Goal: Information Seeking & Learning: Learn about a topic

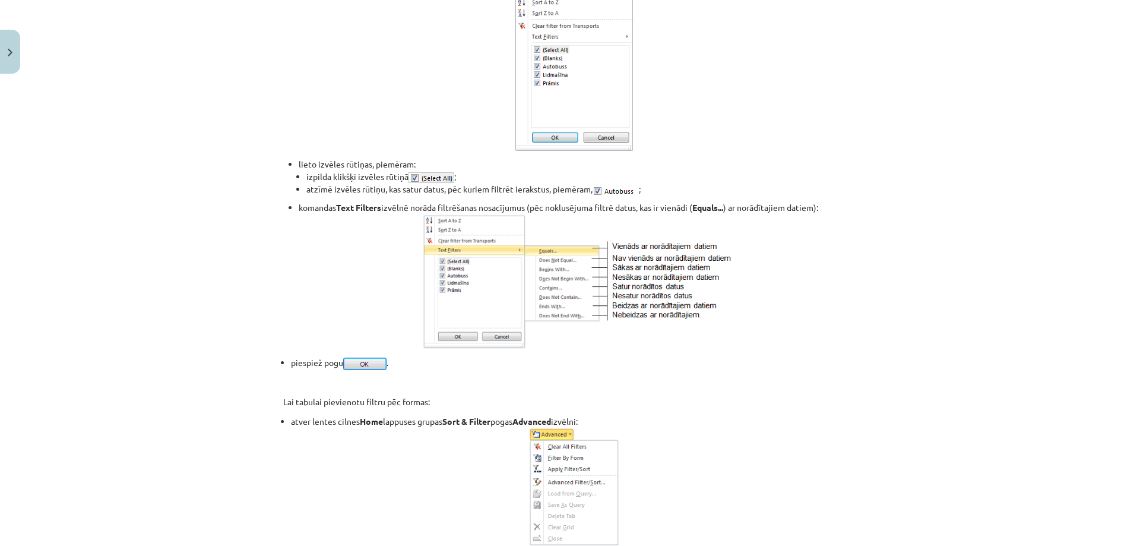
scroll to position [10777, 0]
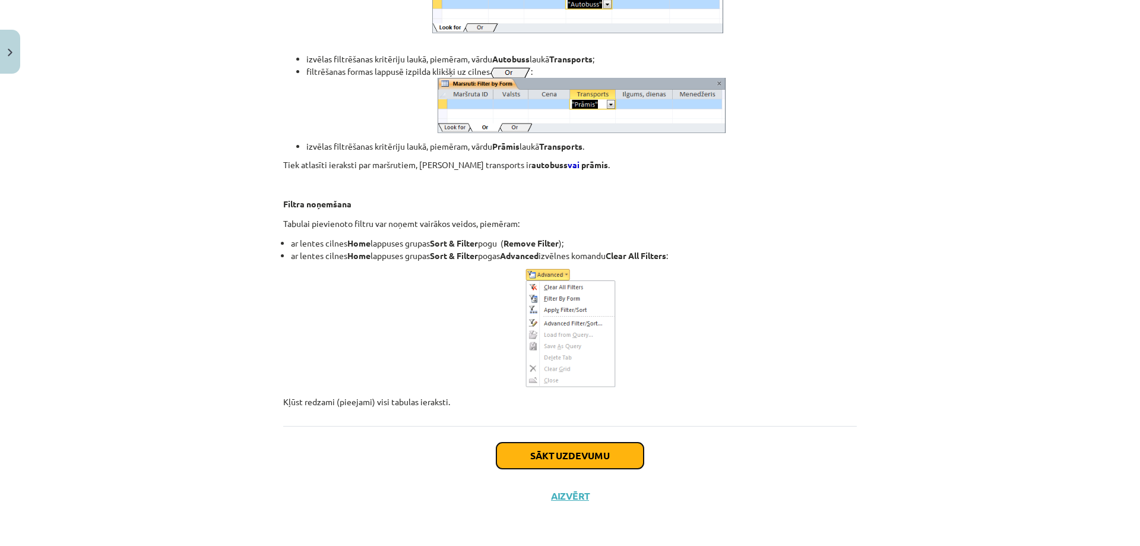
click at [514, 451] on button "Sākt uzdevumu" at bounding box center [569, 455] width 147 height 26
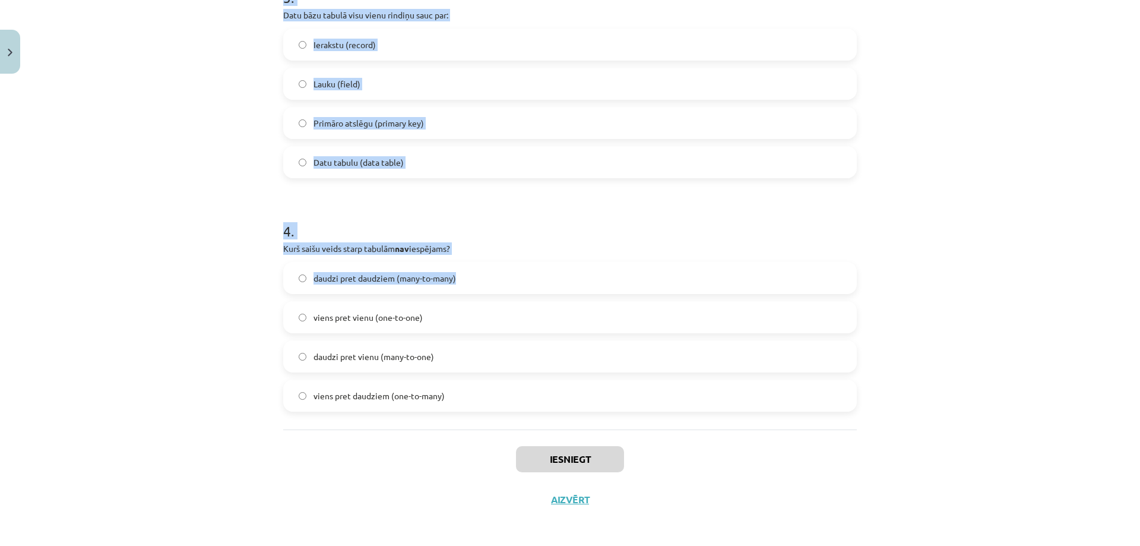
scroll to position [738, 0]
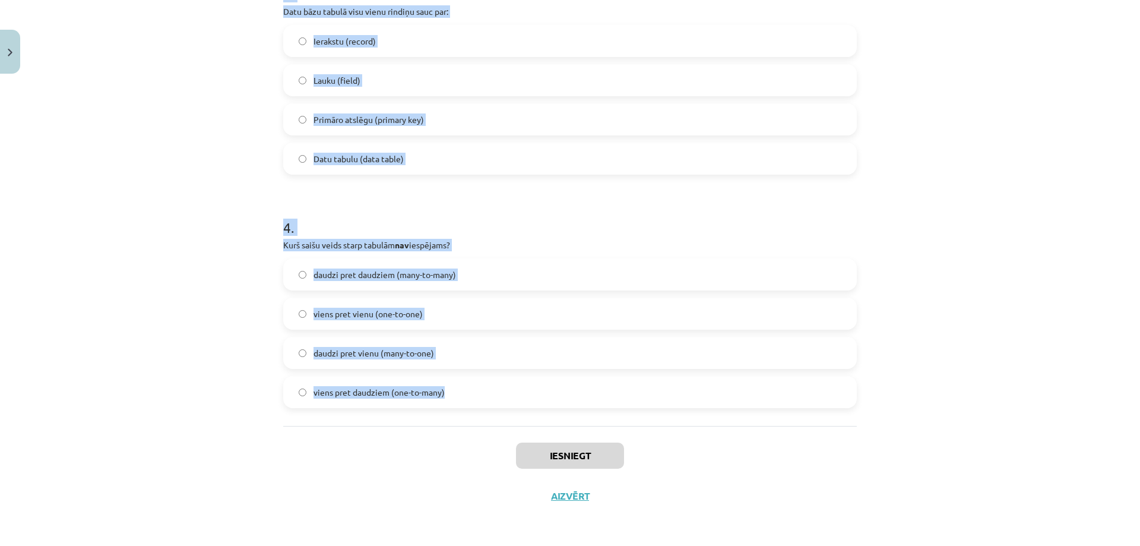
drag, startPoint x: 272, startPoint y: 228, endPoint x: 419, endPoint y: 388, distance: 216.8
copy form "1 . Ko var saglabāt datu bāzes ar datu tipu "Text"? Tikai burtus (neierobežotā …"
click at [173, 338] on div "Mācību tēma: Datorikas - 10. klases 4. ieskaites mācību materiāls #4 3. Datu bā…" at bounding box center [570, 273] width 1140 height 546
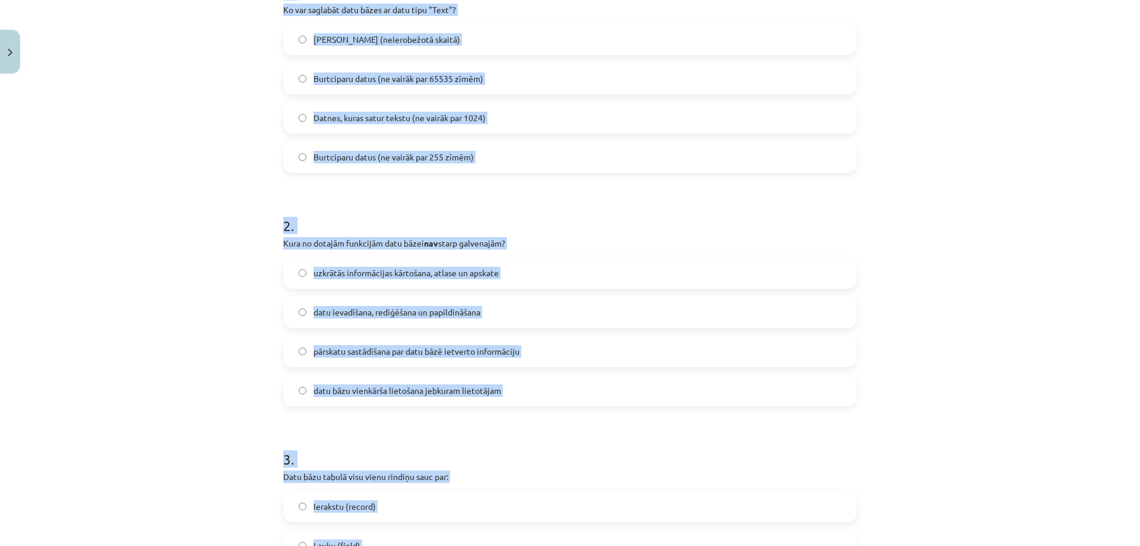
scroll to position [184, 0]
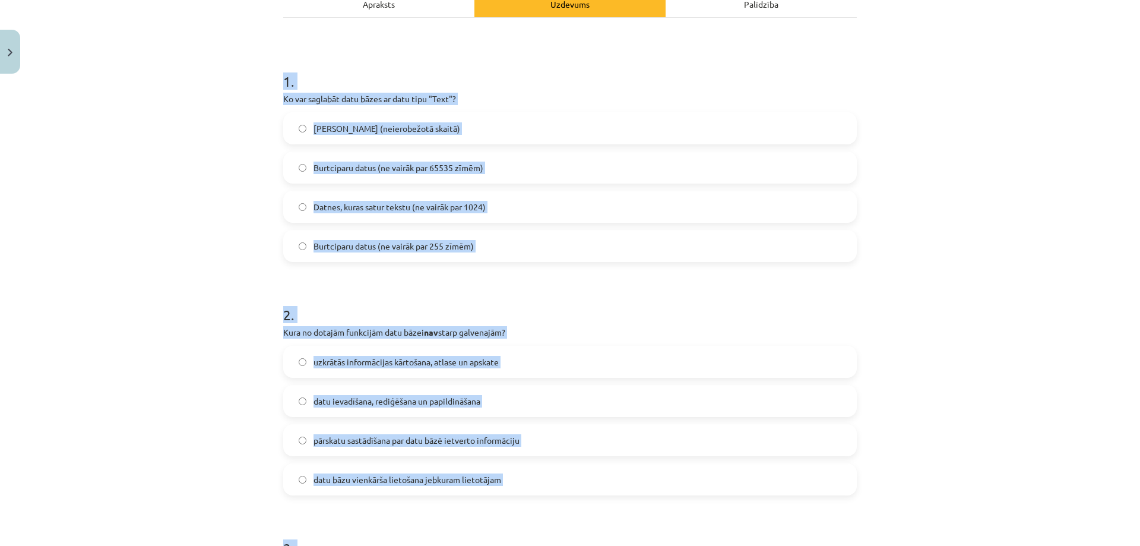
click at [338, 230] on div "Burtciparu datus (ne vairāk par 255 zīmēm)" at bounding box center [570, 246] width 574 height 32
click at [413, 199] on label "Datnes, kuras satur tekstu (ne vairāk par 1024)" at bounding box center [569, 207] width 571 height 30
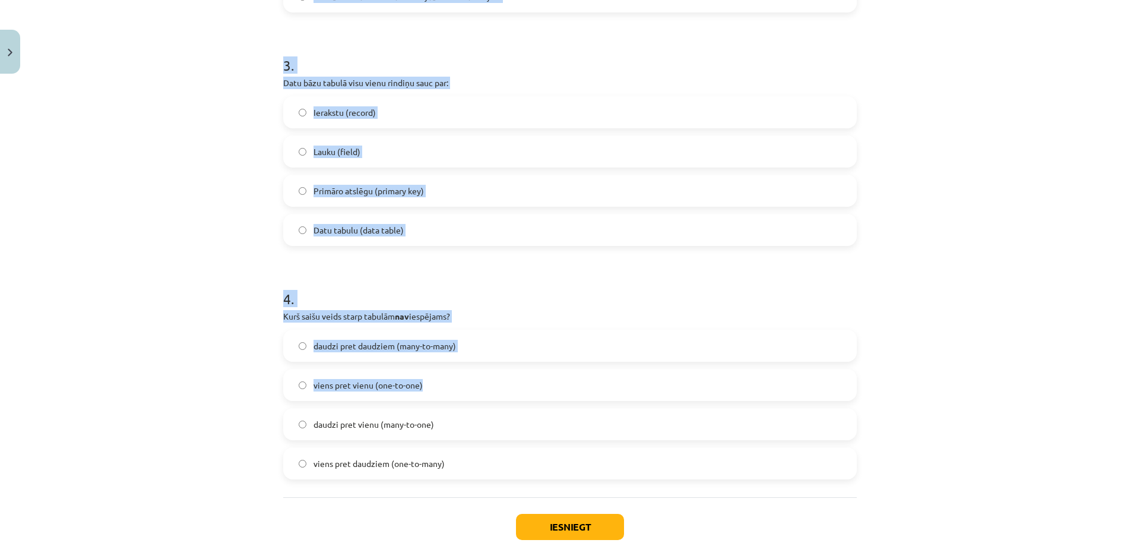
scroll to position [738, 0]
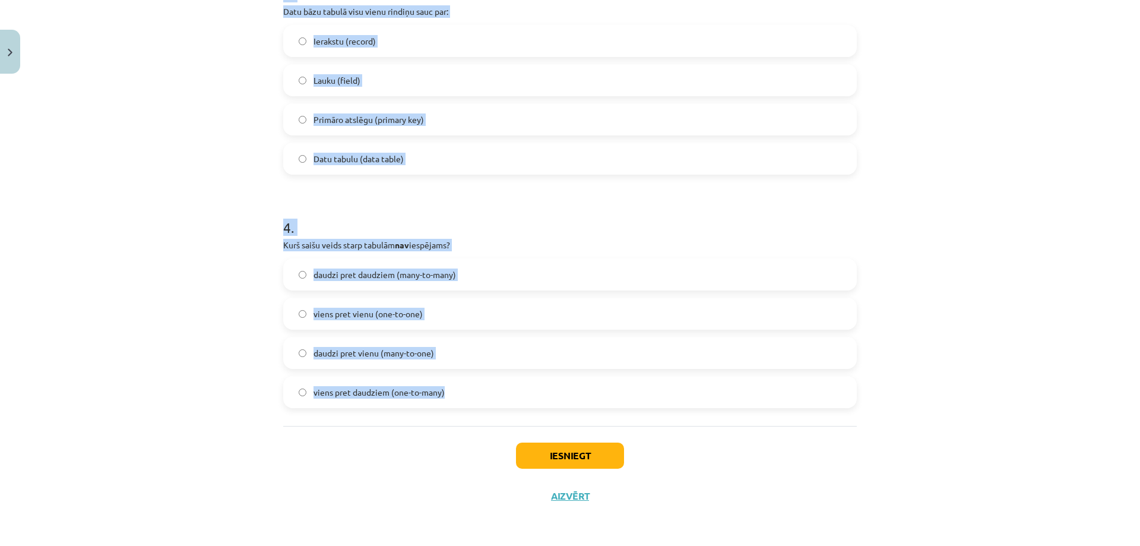
drag, startPoint x: 272, startPoint y: 255, endPoint x: 485, endPoint y: 368, distance: 240.9
copy form "1 . Ko var saglabāt datu bāzes ar datu tipu "Text"? Tikai burtus (neierobežotā …"
drag, startPoint x: 205, startPoint y: 368, endPoint x: 203, endPoint y: 373, distance: 6.2
click at [204, 368] on div "Mācību tēma: Datorikas - 10. klases 4. ieskaites mācību materiāls #4 3. Datu bā…" at bounding box center [570, 273] width 1140 height 546
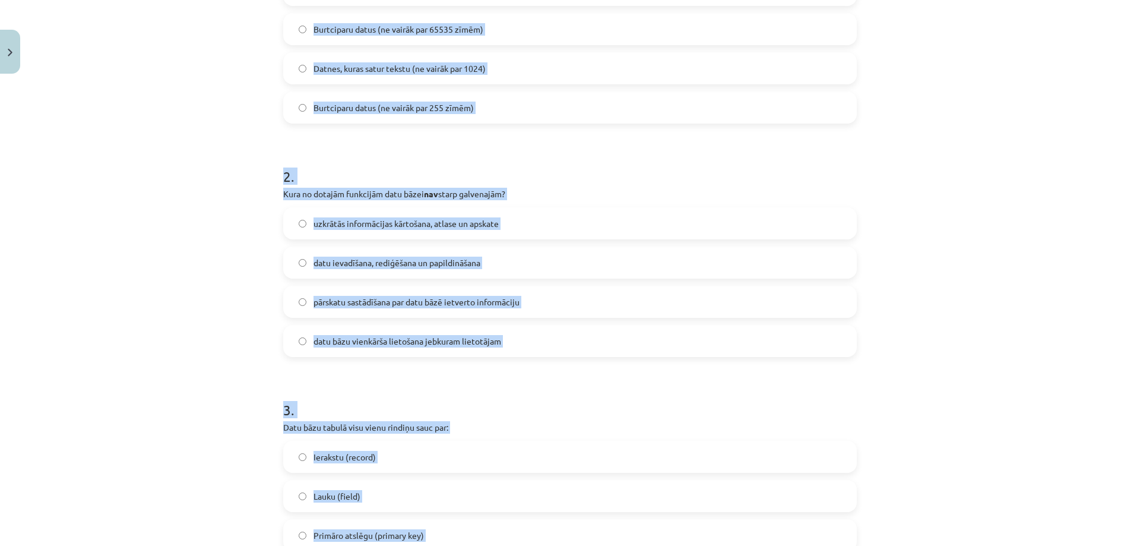
scroll to position [184, 0]
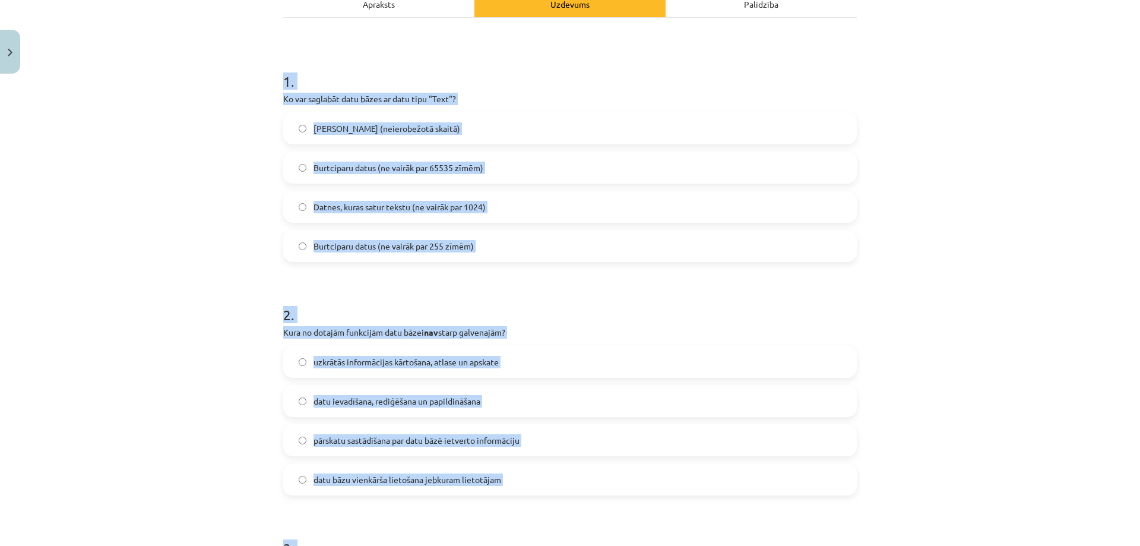
click at [493, 93] on p "Ko var saglabāt datu bāzes ar datu tipu "Text"?" at bounding box center [570, 99] width 574 height 12
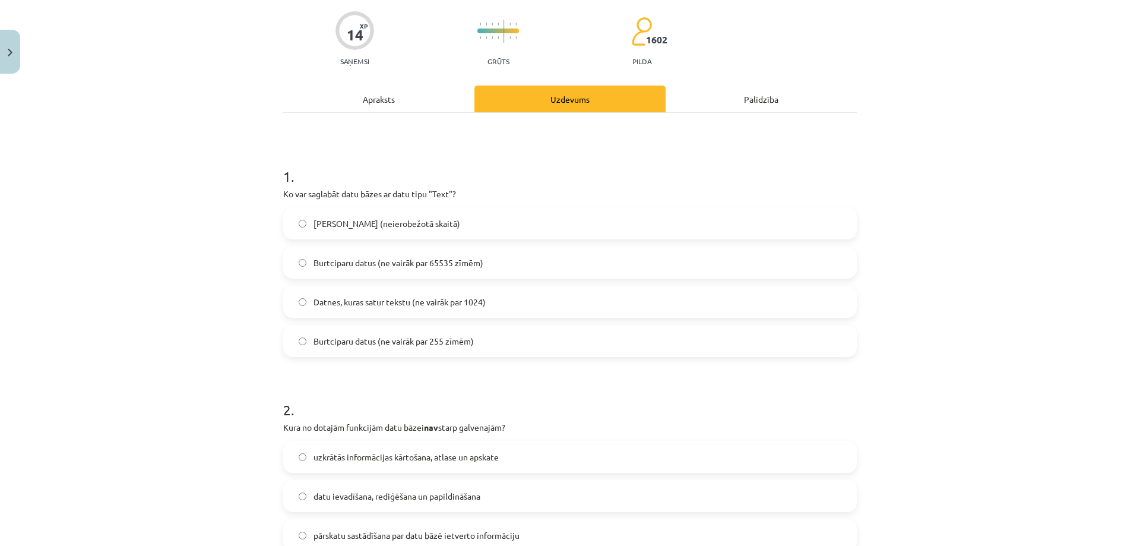
scroll to position [45, 0]
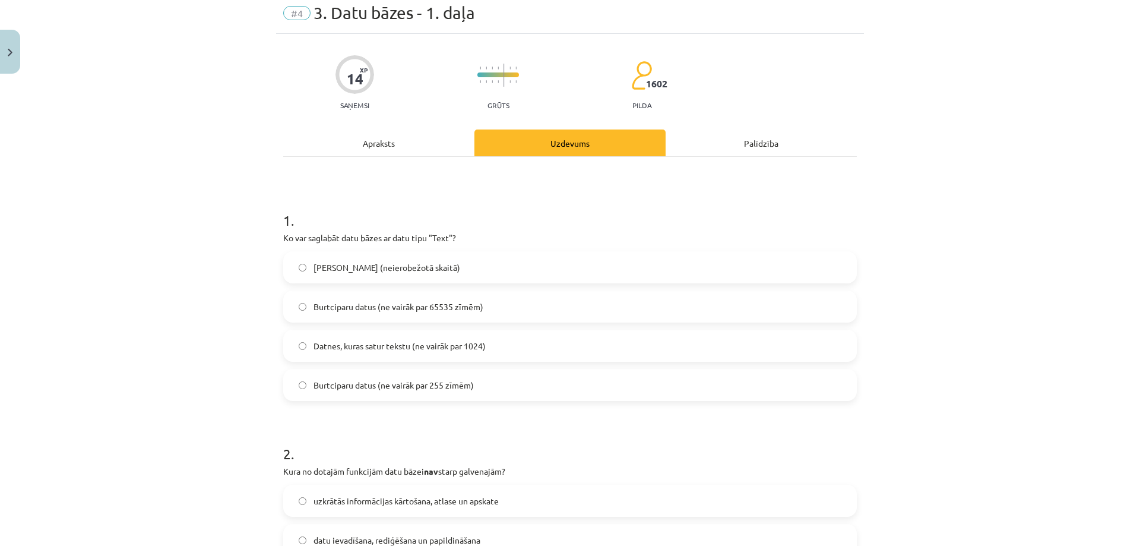
click at [425, 384] on span "Burtciparu datus (ne vairāk par 255 zīmēm)" at bounding box center [393, 385] width 160 height 12
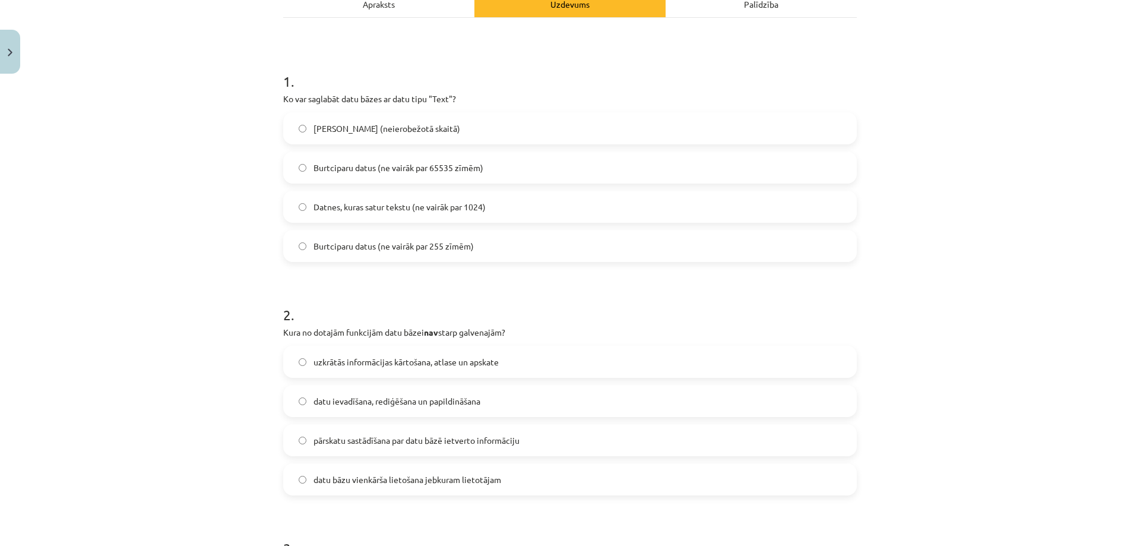
scroll to position [322, 0]
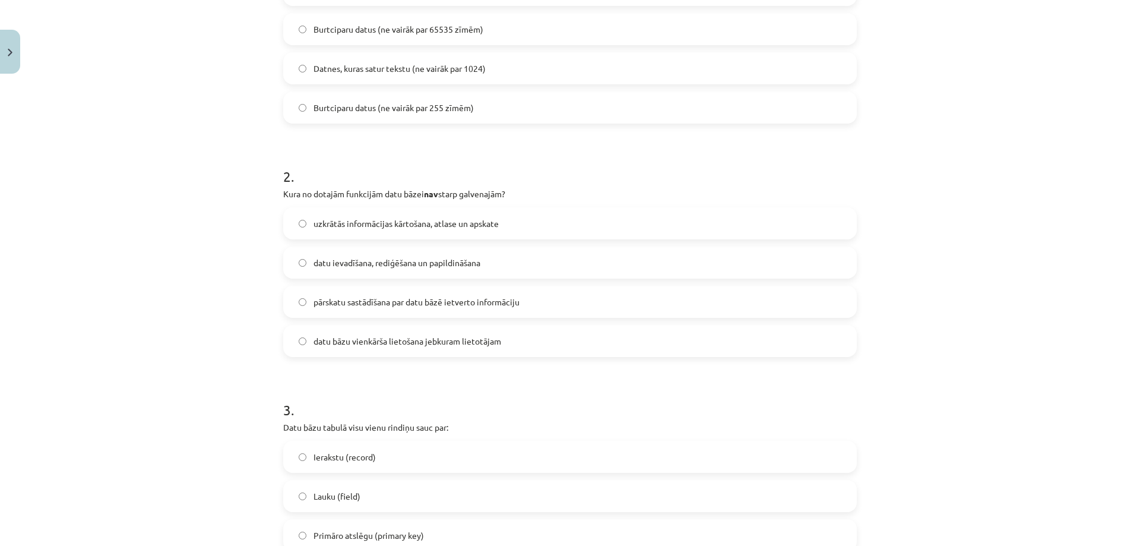
click at [410, 335] on span "datu bāzu vienkārša lietošana jebkuram lietotājam" at bounding box center [407, 341] width 188 height 12
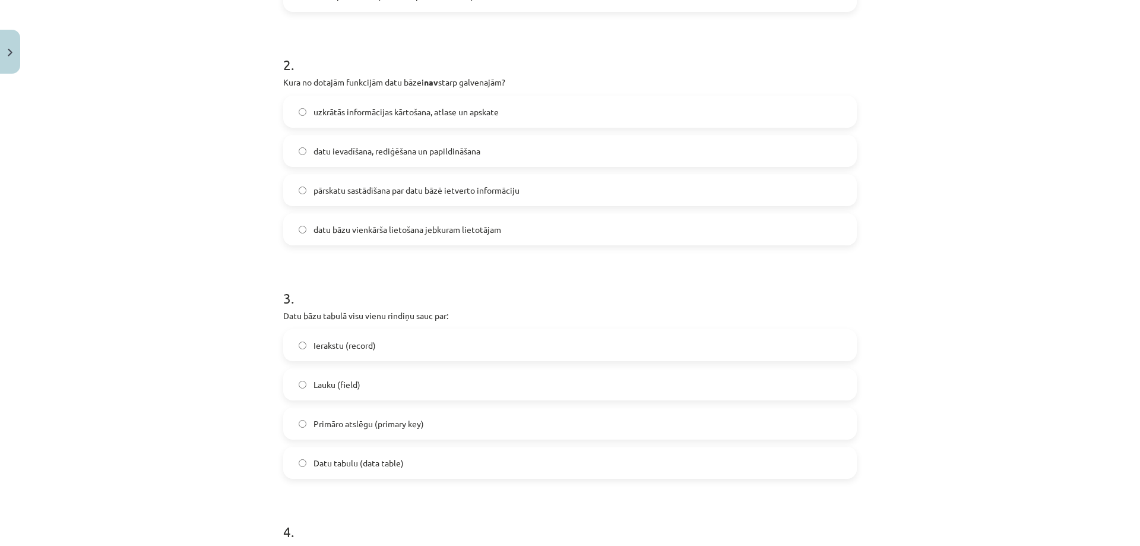
scroll to position [461, 0]
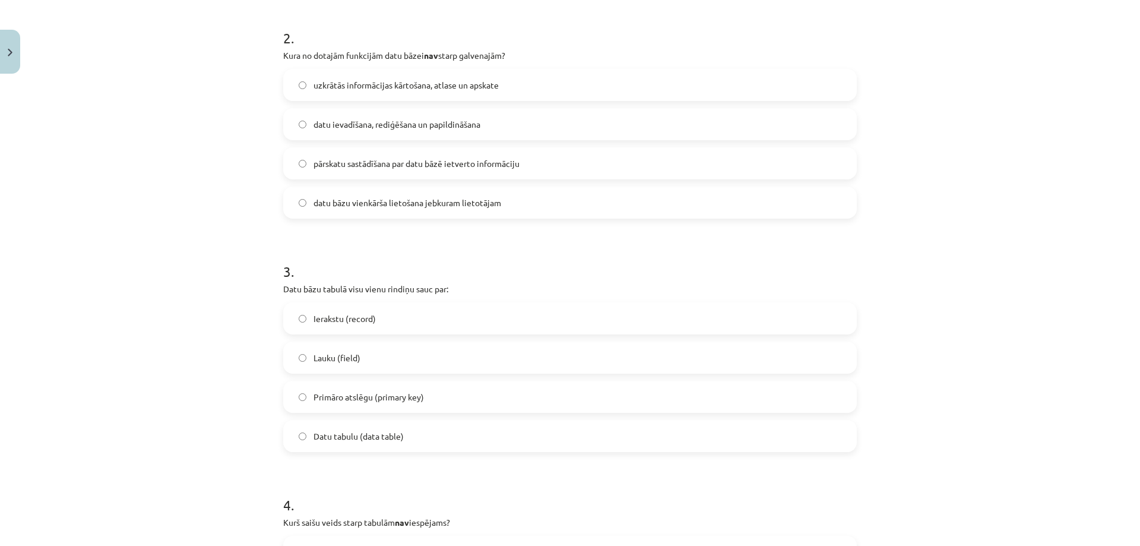
click at [395, 327] on label "Ierakstu (record)" at bounding box center [569, 318] width 571 height 30
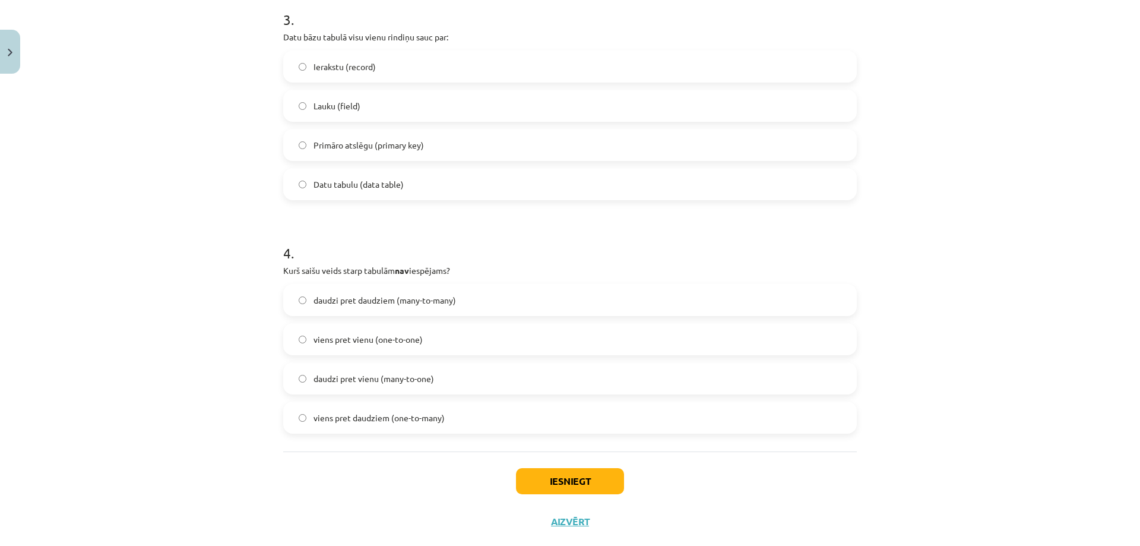
scroll to position [738, 0]
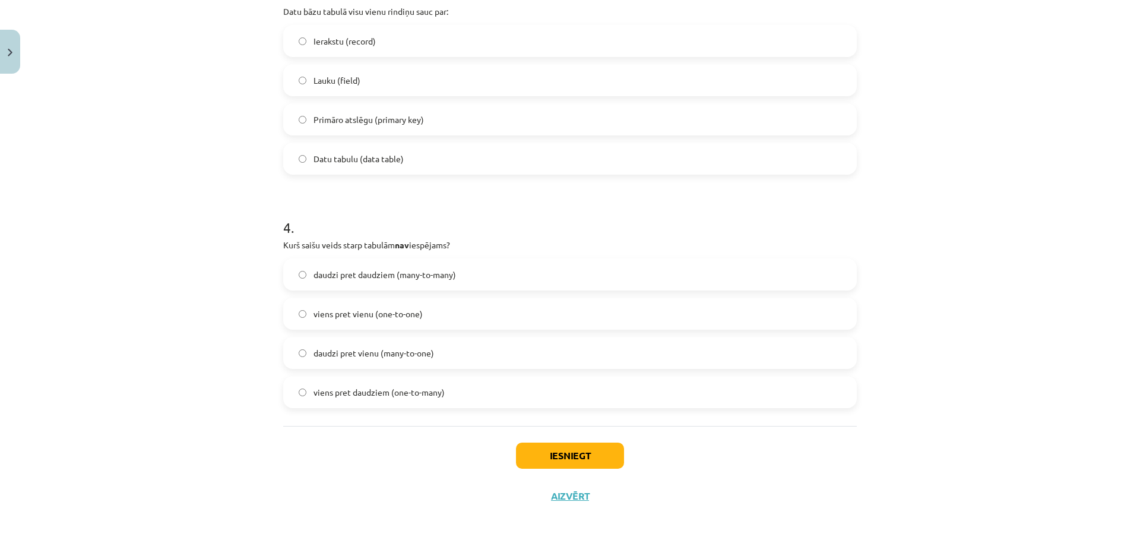
click at [392, 275] on span "daudzi pret daudziem (many-to-many)" at bounding box center [384, 274] width 142 height 12
click at [588, 446] on button "Iesniegt" at bounding box center [570, 455] width 108 height 26
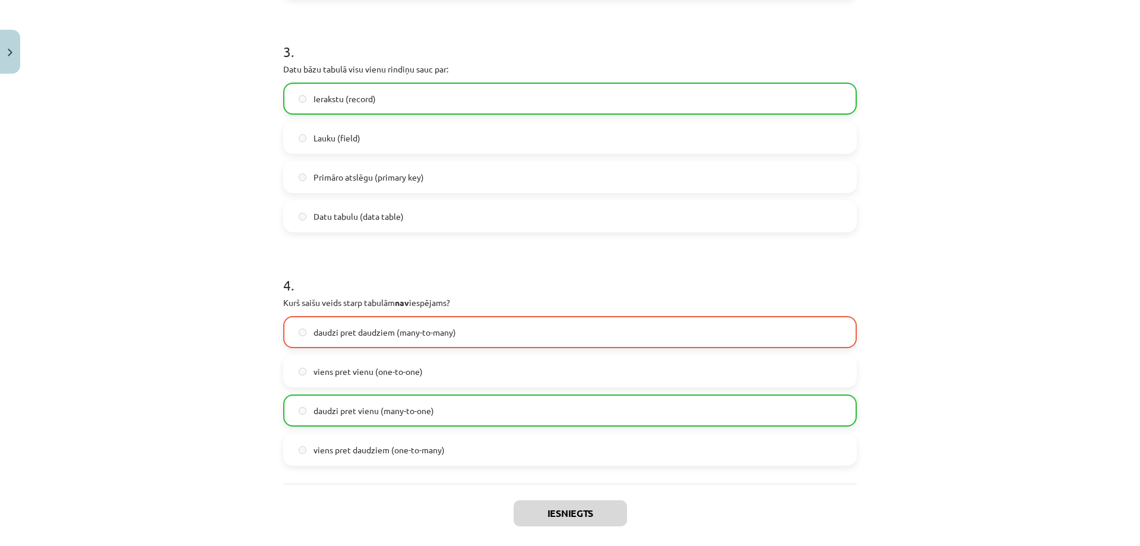
scroll to position [776, 0]
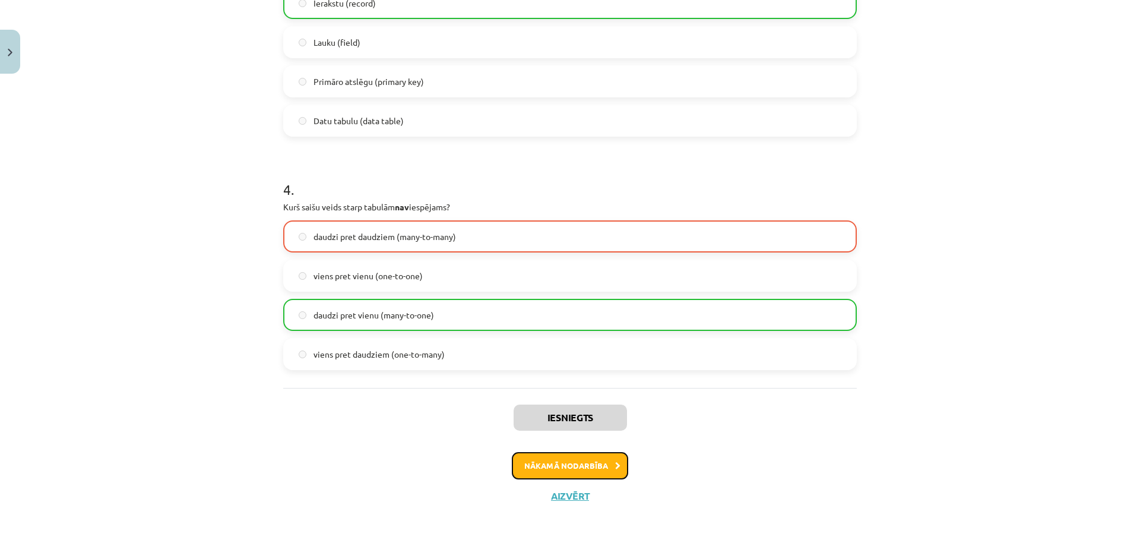
click at [562, 470] on button "Nākamā nodarbība" at bounding box center [570, 465] width 116 height 27
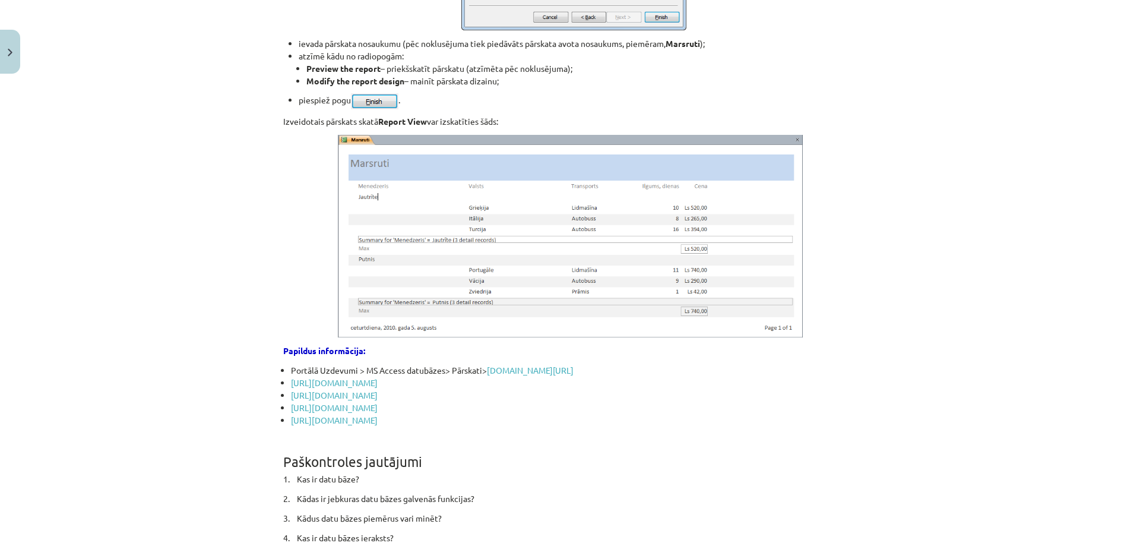
scroll to position [6294, 0]
